Goal: Task Accomplishment & Management: Manage account settings

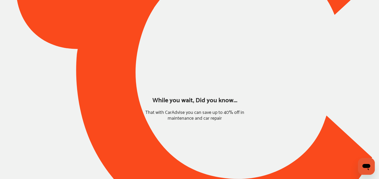
type input "*****"
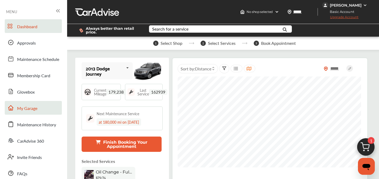
click at [15, 109] on link "My Garage" at bounding box center [33, 108] width 57 height 14
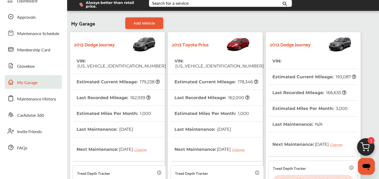
scroll to position [27, 0]
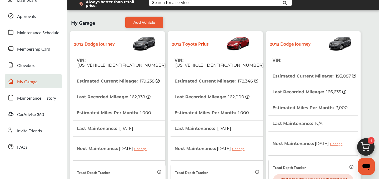
click at [105, 63] on span "[US_VEHICLE_IDENTIFICATION_NUMBER]" at bounding box center [121, 65] width 89 height 5
copy span "[US_VEHICLE_IDENTIFICATION_NUMBER]"
click at [199, 63] on span "[US_VEHICLE_IDENTIFICATION_NUMBER]" at bounding box center [218, 65] width 89 height 5
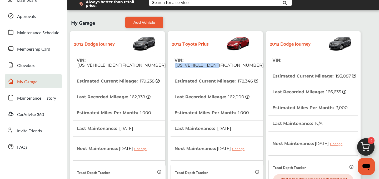
click at [199, 63] on span "[US_VEHICLE_IDENTIFICATION_NUMBER]" at bounding box center [218, 65] width 89 height 5
copy span "[US_VEHICLE_IDENTIFICATION_NUMBER]"
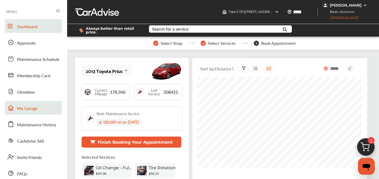
click at [31, 111] on span "My Garage" at bounding box center [27, 108] width 20 height 7
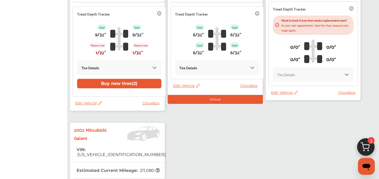
scroll to position [259, 0]
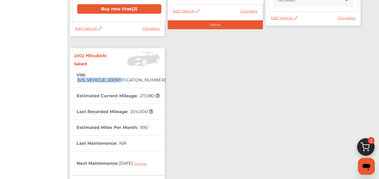
drag, startPoint x: 133, startPoint y: 77, endPoint x: 88, endPoint y: 79, distance: 45.5
click at [88, 79] on tr "VIN : [US_VEHICLE_IDENTIFICATION_NUMBER]" at bounding box center [119, 77] width 93 height 21
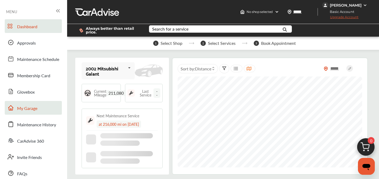
click at [27, 106] on span "My Garage" at bounding box center [27, 108] width 20 height 7
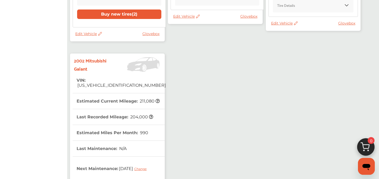
scroll to position [250, 0]
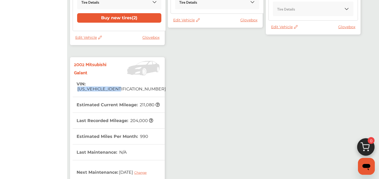
drag, startPoint x: 134, startPoint y: 84, endPoint x: 88, endPoint y: 85, distance: 45.8
click at [88, 85] on tr "VIN : [US_VEHICLE_IDENTIFICATION_NUMBER]" at bounding box center [119, 86] width 93 height 21
copy span "[US_VEHICLE_IDENTIFICATION_NUMBER]"
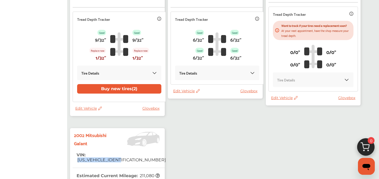
scroll to position [180, 0]
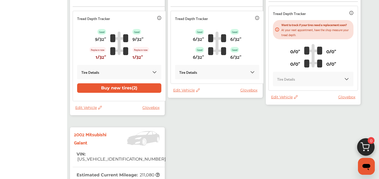
click at [281, 99] on span "Edit Vehicle" at bounding box center [284, 96] width 27 height 5
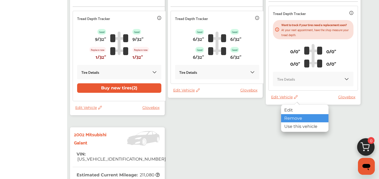
click at [291, 118] on div "Remove" at bounding box center [304, 118] width 47 height 8
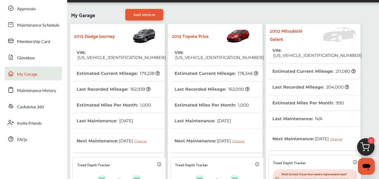
scroll to position [33, 0]
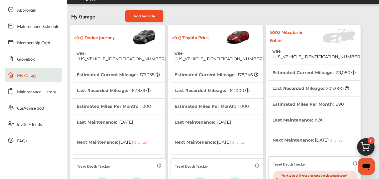
click at [148, 13] on link "Add Vehicle" at bounding box center [144, 16] width 38 height 12
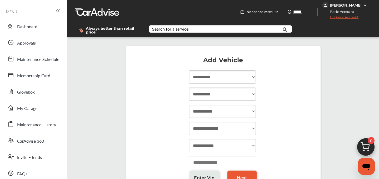
scroll to position [0, 0]
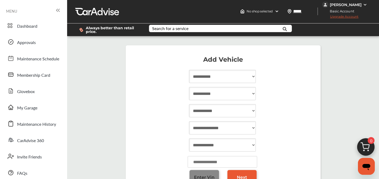
click at [209, 175] on span "Enter Vin" at bounding box center [204, 176] width 21 height 5
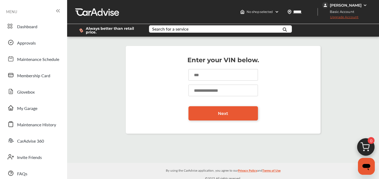
click at [201, 75] on input at bounding box center [222, 75] width 69 height 12
type input "**********"
drag, startPoint x: 214, startPoint y: 89, endPoint x: 214, endPoint y: 86, distance: 2.9
click at [214, 89] on input "number" at bounding box center [222, 90] width 69 height 12
type input "******"
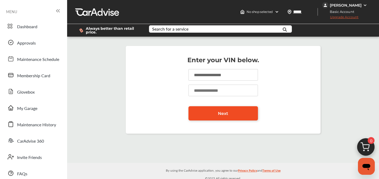
click at [226, 109] on link "Next" at bounding box center [222, 113] width 69 height 14
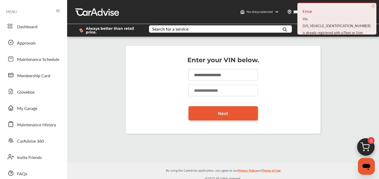
click at [226, 75] on input "**********" at bounding box center [222, 75] width 69 height 12
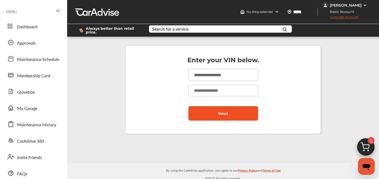
click at [208, 112] on link "Next" at bounding box center [222, 113] width 69 height 14
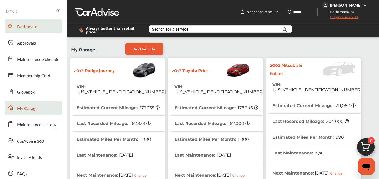
click at [21, 25] on span "Dashboard" at bounding box center [27, 26] width 20 height 7
